Goal: Task Accomplishment & Management: Manage account settings

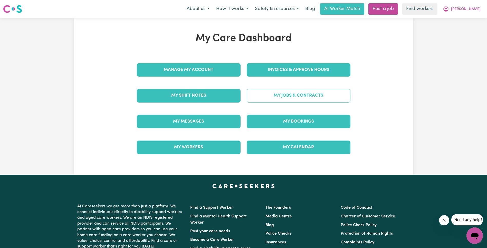
click at [291, 102] on link "My Jobs & Contracts" at bounding box center [299, 95] width 104 height 13
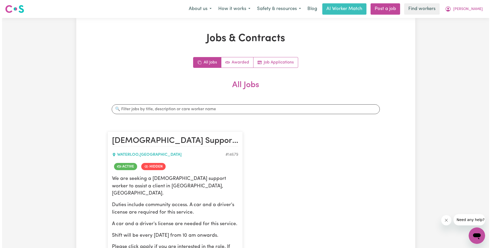
scroll to position [117, 0]
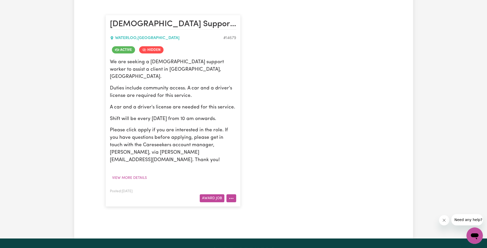
click at [233, 194] on button "More options" at bounding box center [231, 198] width 10 height 8
click at [262, 130] on link "View/Edit Contract" at bounding box center [252, 135] width 50 height 10
select select "WEEKDAY_DAYTIME"
select select "ASSISTANCE_SELF_CARE"
select select "ONE"
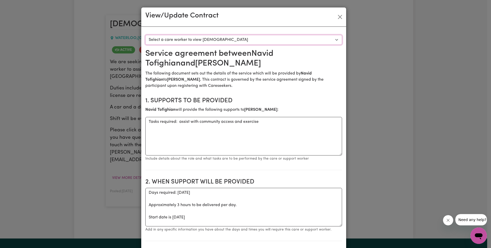
click at [222, 41] on select "Select a care worker to view [DEMOGRAPHIC_DATA] #10433 - [PERSON_NAME] (contrac…" at bounding box center [243, 40] width 197 height 10
select select "10045"
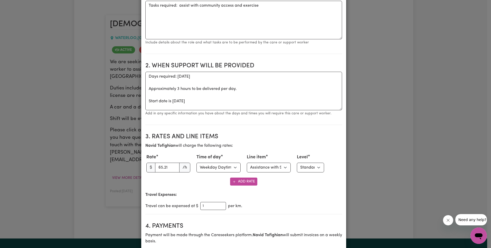
scroll to position [142, 0]
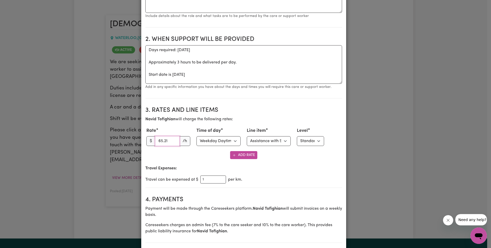
click at [163, 140] on input "65.21" at bounding box center [167, 141] width 25 height 10
paste input "3.27"
type input "63.27"
click at [254, 140] on select "Select line item Assistance with Self Care Activities Assistance with personal …" at bounding box center [269, 141] width 44 height 10
select select "OTHER"
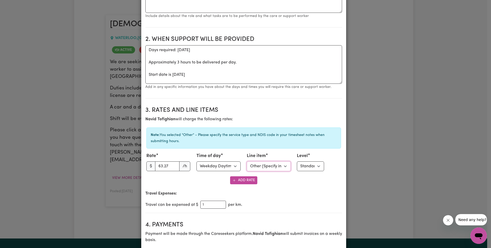
scroll to position [206, 0]
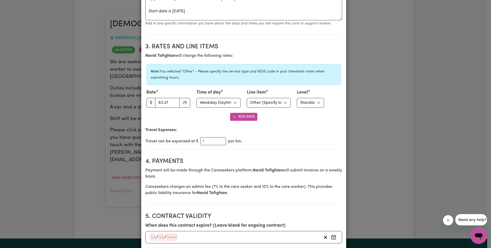
click at [316, 159] on h2 "4. Payments" at bounding box center [243, 161] width 197 height 7
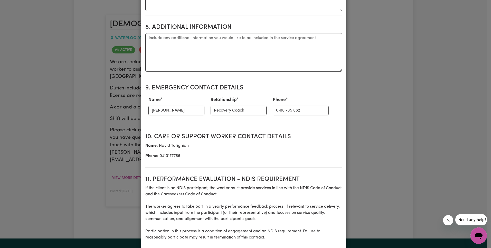
scroll to position [686, 0]
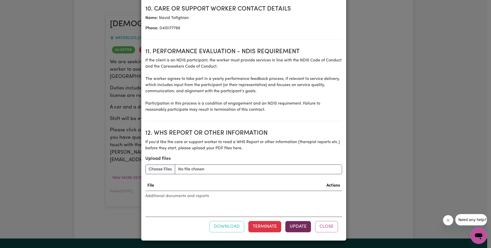
click at [299, 226] on button "Update" at bounding box center [298, 226] width 26 height 11
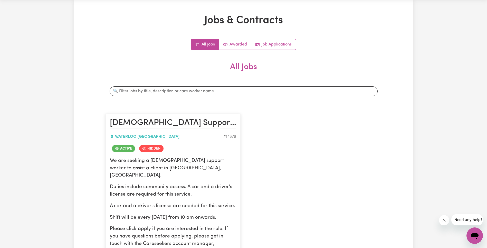
scroll to position [0, 0]
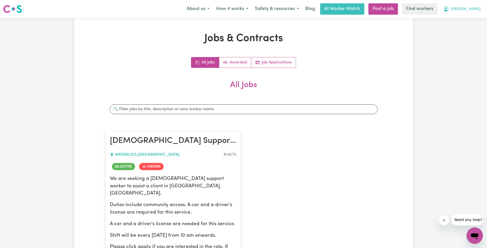
click at [471, 11] on span "[PERSON_NAME]" at bounding box center [466, 9] width 30 height 6
click at [465, 29] on link "Logout" at bounding box center [463, 30] width 41 height 10
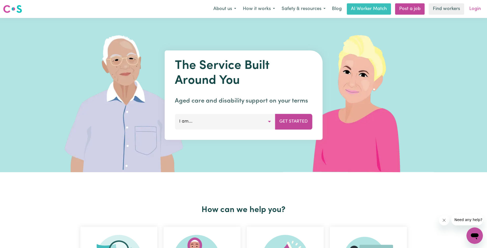
click at [472, 10] on link "Login" at bounding box center [475, 8] width 18 height 11
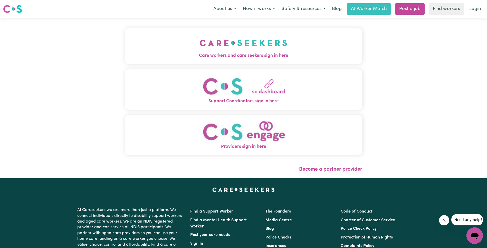
click at [200, 51] on img "Care workers and care seekers sign in here" at bounding box center [244, 42] width 88 height 19
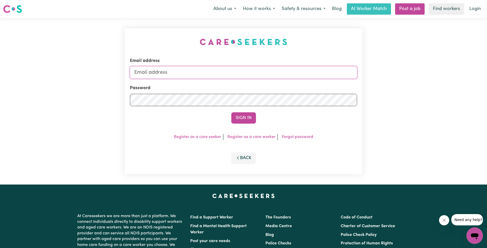
click at [246, 71] on input "Email address" at bounding box center [243, 72] width 227 height 12
type input "[EMAIL_ADDRESS][DOMAIN_NAME]"
click at [250, 120] on button "Sign In" at bounding box center [243, 117] width 25 height 11
